Goal: Information Seeking & Learning: Learn about a topic

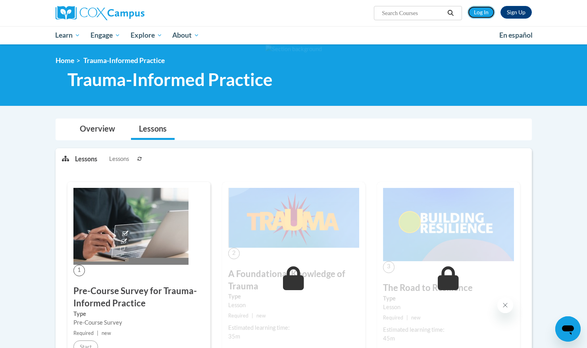
drag, startPoint x: 476, startPoint y: 12, endPoint x: 470, endPoint y: 42, distance: 30.7
click at [476, 12] on link "Log In" at bounding box center [480, 12] width 27 height 13
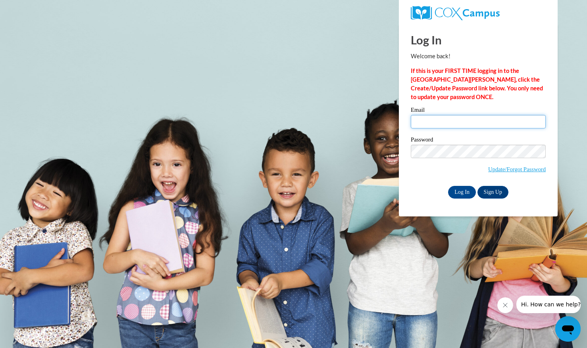
click at [428, 125] on input "Email" at bounding box center [478, 121] width 135 height 13
type input "tliu73@jhu.edu"
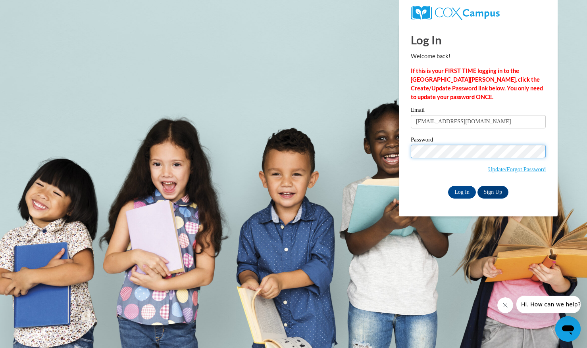
click at [448, 186] on input "Log In" at bounding box center [462, 192] width 28 height 13
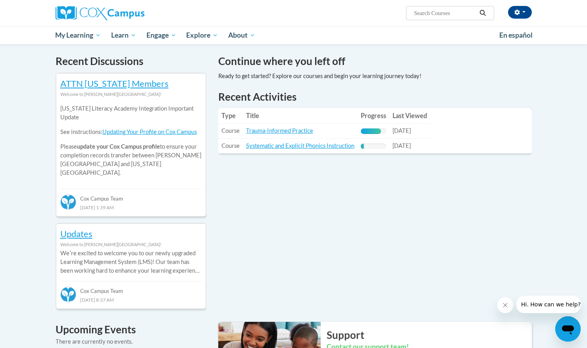
scroll to position [236, 0]
click at [263, 132] on link "Trauma-Informed Practice" at bounding box center [279, 131] width 67 height 7
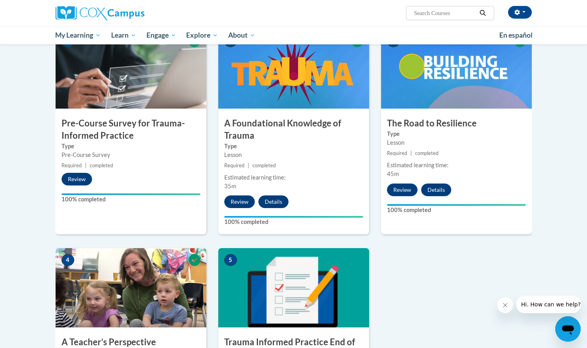
scroll to position [422, 0]
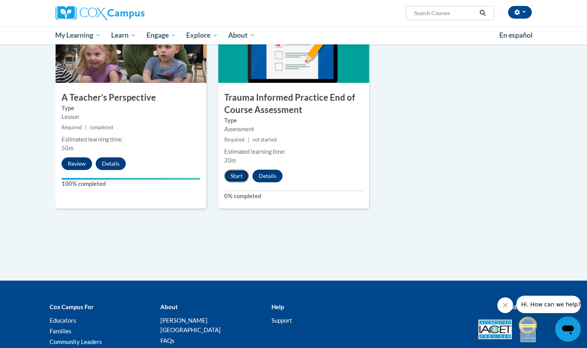
click at [239, 178] on button "Start" at bounding box center [236, 176] width 25 height 13
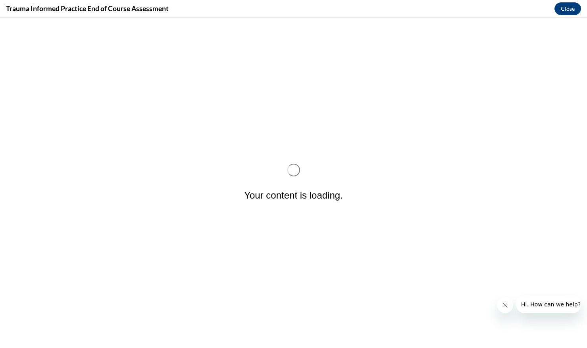
scroll to position [0, 0]
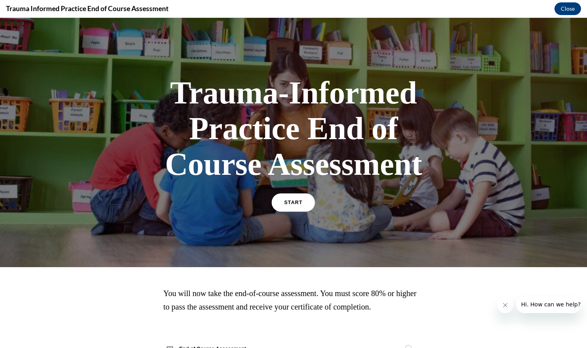
click at [287, 203] on span "START" at bounding box center [293, 203] width 18 height 6
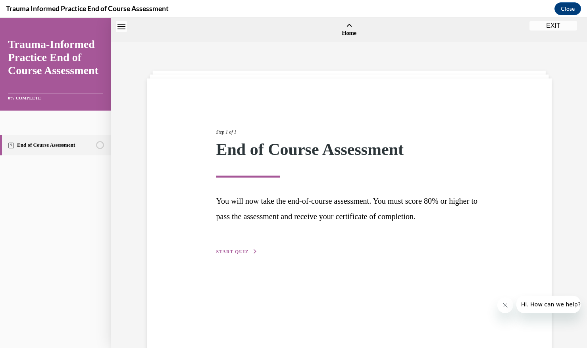
scroll to position [25, 0]
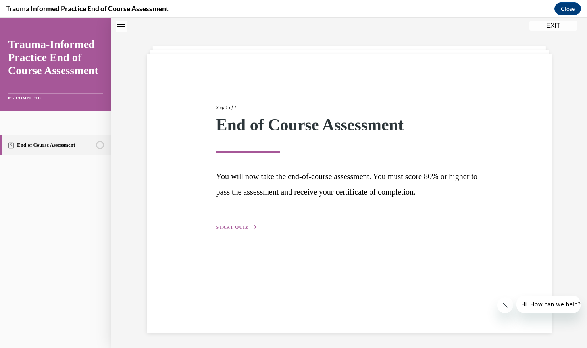
click at [236, 229] on span "START QUIZ" at bounding box center [232, 228] width 33 height 6
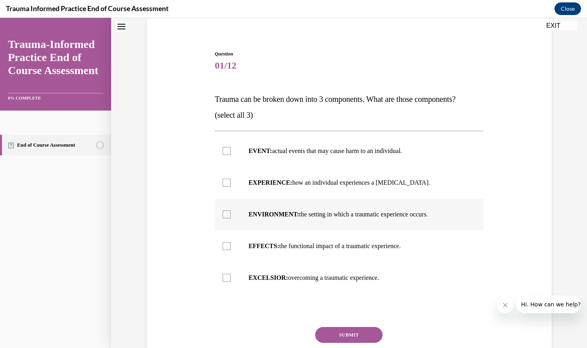
scroll to position [67, 0]
